Goal: Information Seeking & Learning: Check status

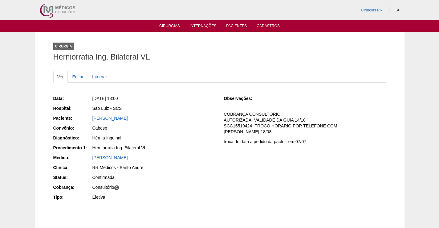
click at [157, 99] on div "Qua, 20/08/2025 - 13:00" at bounding box center [153, 98] width 123 height 6
drag, startPoint x: 143, startPoint y: 115, endPoint x: 79, endPoint y: 115, distance: 63.7
click at [81, 114] on div "Data: Qua, 20/08/2025 - 13:00 Hospital: São Luiz - SCS Paciente: Vera Lúcia Vie…" at bounding box center [134, 148] width 162 height 111
copy link "[PERSON_NAME]"
click at [126, 117] on link "[PERSON_NAME]" at bounding box center [109, 117] width 35 height 5
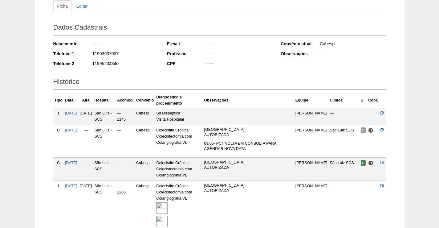
scroll to position [59, 0]
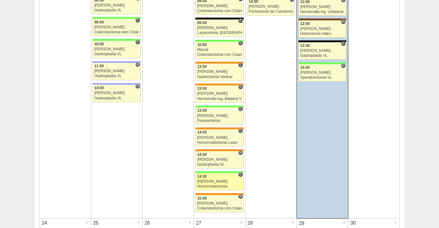
scroll to position [1200, 0]
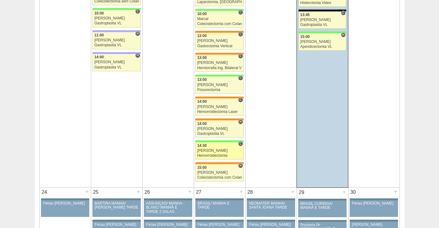
click at [223, 149] on div "[PERSON_NAME]" at bounding box center [219, 150] width 45 height 4
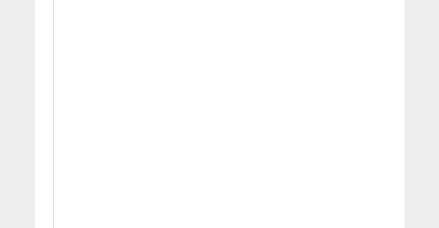
scroll to position [277, 0]
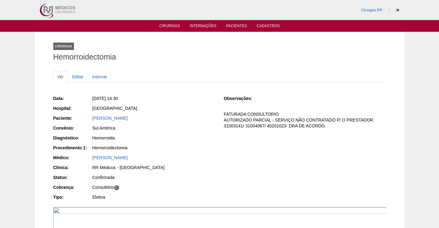
scroll to position [277, 0]
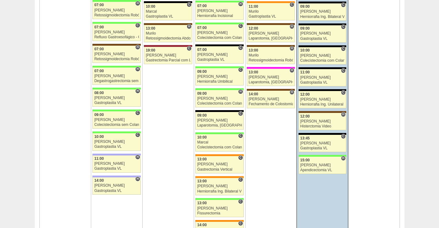
scroll to position [1200, 0]
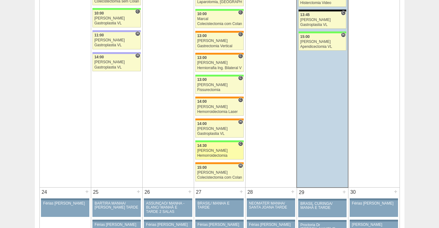
click at [212, 150] on div "Juliana" at bounding box center [219, 150] width 45 height 4
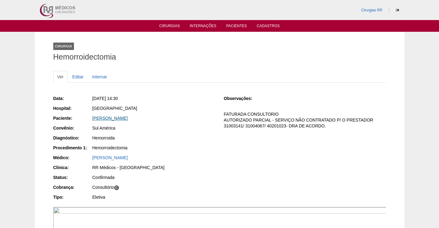
drag, startPoint x: 179, startPoint y: 117, endPoint x: 92, endPoint y: 118, distance: 87.2
click at [92, 118] on div "[PERSON_NAME]" at bounding box center [153, 118] width 123 height 6
copy link "[PERSON_NAME]"
click at [125, 119] on link "[PERSON_NAME]" at bounding box center [109, 117] width 35 height 5
click at [125, 118] on link "[PERSON_NAME]" at bounding box center [109, 117] width 35 height 5
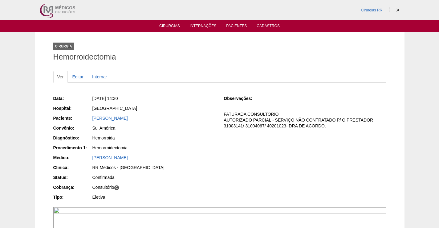
drag, startPoint x: 180, startPoint y: 116, endPoint x: 82, endPoint y: 125, distance: 98.6
click at [82, 118] on div "Paciente: [PERSON_NAME]" at bounding box center [134, 119] width 162 height 8
copy div "Paciente: [PERSON_NAME]"
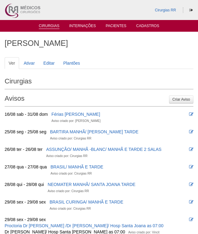
click at [50, 25] on link "Cirurgias" at bounding box center [49, 26] width 21 height 5
